Goal: Find contact information: Find contact information

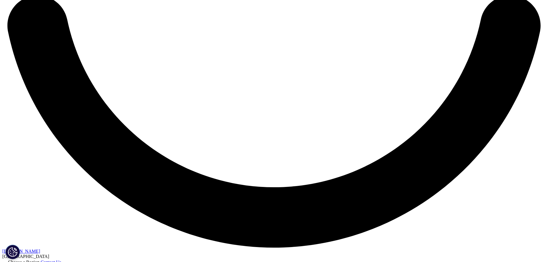
scroll to position [1409, 0]
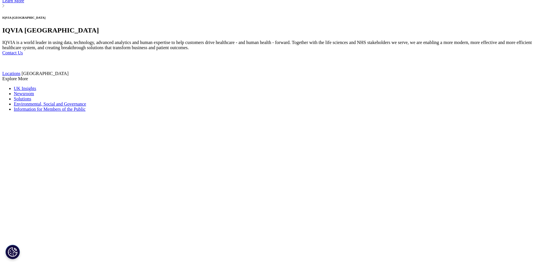
drag, startPoint x: 125, startPoint y: 77, endPoint x: 160, endPoint y: 89, distance: 37.3
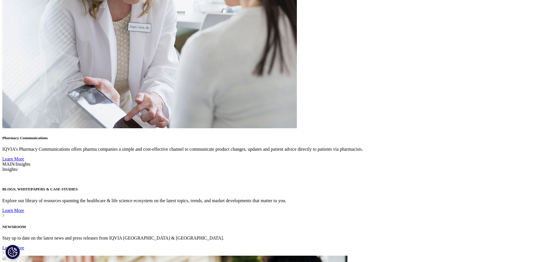
drag, startPoint x: 122, startPoint y: 74, endPoint x: 210, endPoint y: 98, distance: 90.5
copy ul "The Point, Paddington, London The Point 37 North Wharf Road London, United King…"
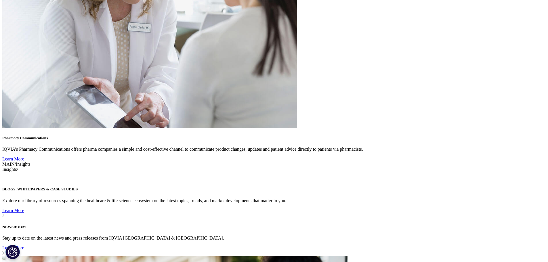
scroll to position [0, 0]
drag, startPoint x: 205, startPoint y: 95, endPoint x: 114, endPoint y: 86, distance: 91.1
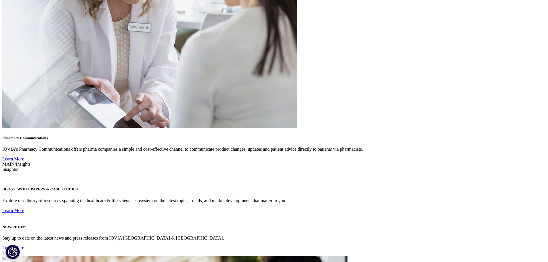
copy ul "The Point 37 North Wharf Road London, United Kingdom W2 1AF"
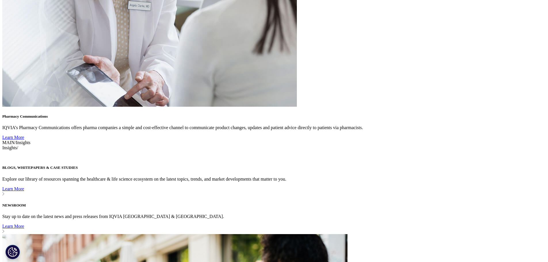
scroll to position [1452, 0]
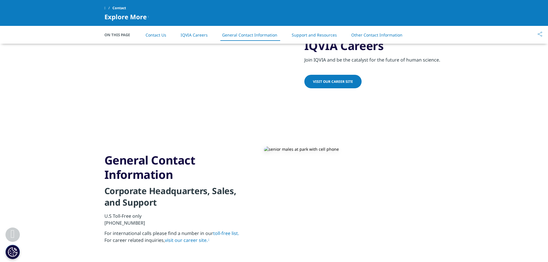
scroll to position [562, 0]
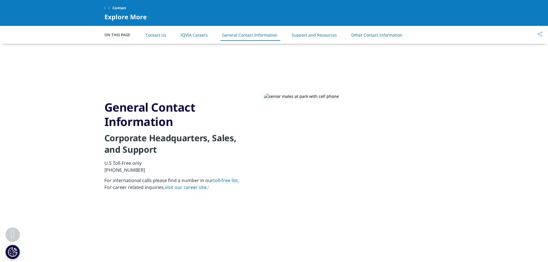
drag, startPoint x: 147, startPoint y: 167, endPoint x: 102, endPoint y: 167, distance: 44.8
click at [102, 167] on section "General Contact Information Corporate Headquarters, Sales, and Support U.S Toll…" at bounding box center [274, 147] width 548 height 136
click at [223, 180] on link "toll-free list." at bounding box center [226, 180] width 26 height 6
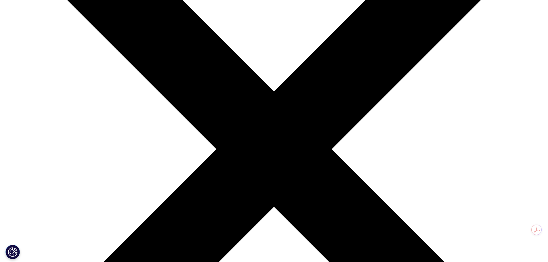
scroll to position [115, 0]
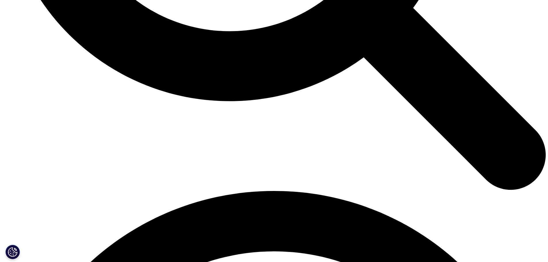
scroll to position [921, 0]
